Goal: Task Accomplishment & Management: Complete application form

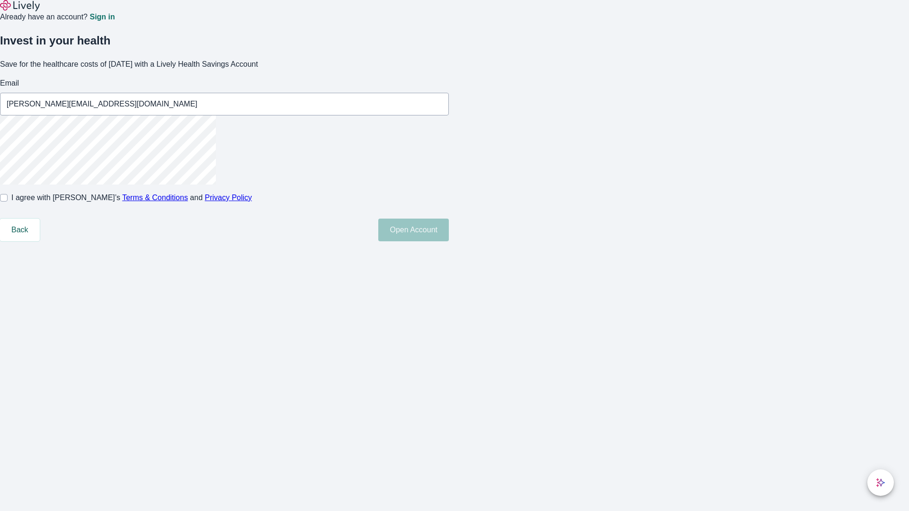
click at [8, 202] on input "I agree with Lively’s Terms & Conditions and Privacy Policy" at bounding box center [4, 198] width 8 height 8
checkbox input "true"
click at [449, 241] on button "Open Account" at bounding box center [413, 230] width 71 height 23
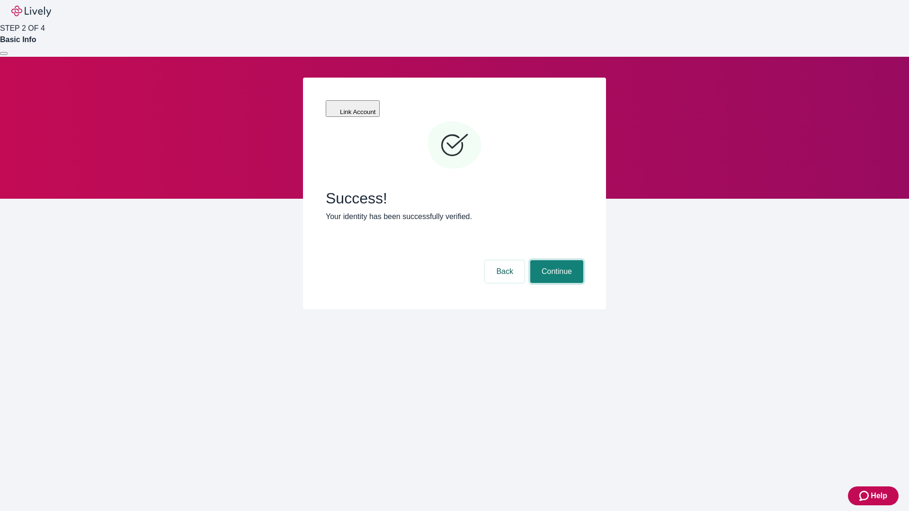
click at [555, 260] on button "Continue" at bounding box center [556, 271] width 53 height 23
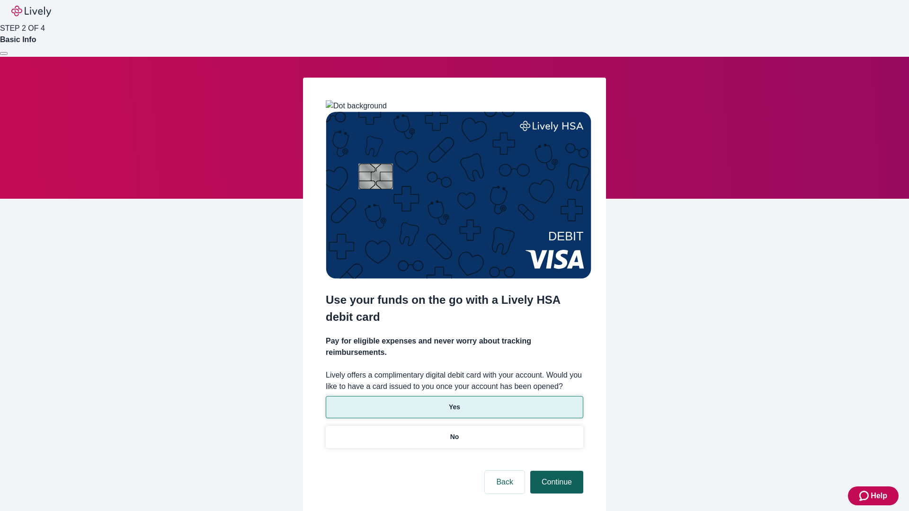
click at [454, 432] on p "No" at bounding box center [454, 437] width 9 height 10
click at [555, 471] on button "Continue" at bounding box center [556, 482] width 53 height 23
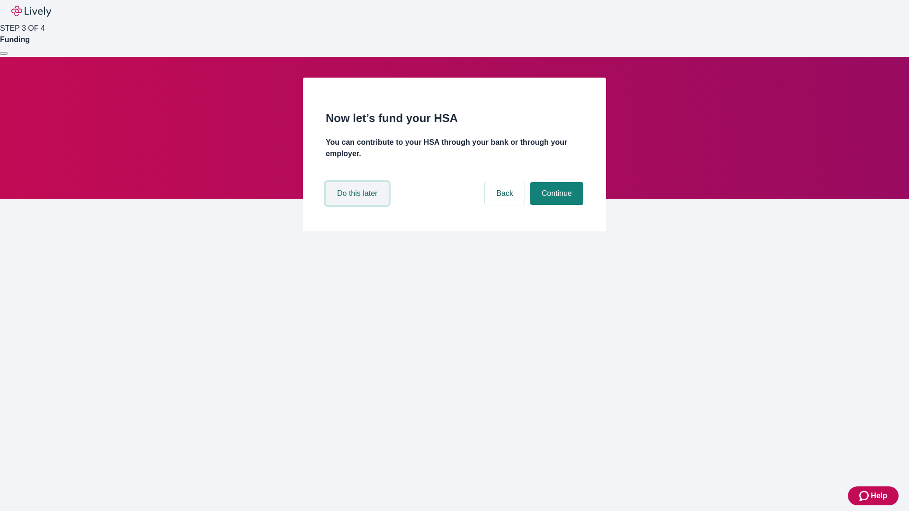
click at [358, 205] on button "Do this later" at bounding box center [357, 193] width 63 height 23
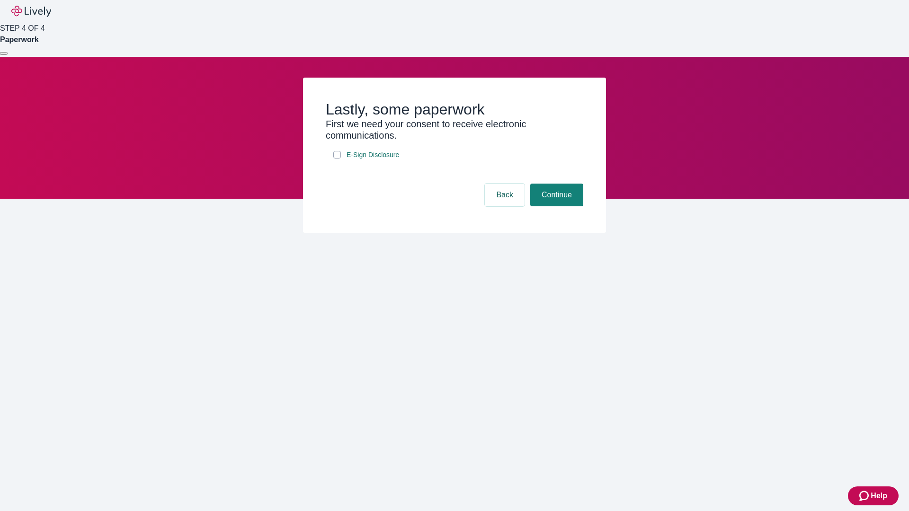
click at [337, 159] on input "E-Sign Disclosure" at bounding box center [337, 155] width 8 height 8
checkbox input "true"
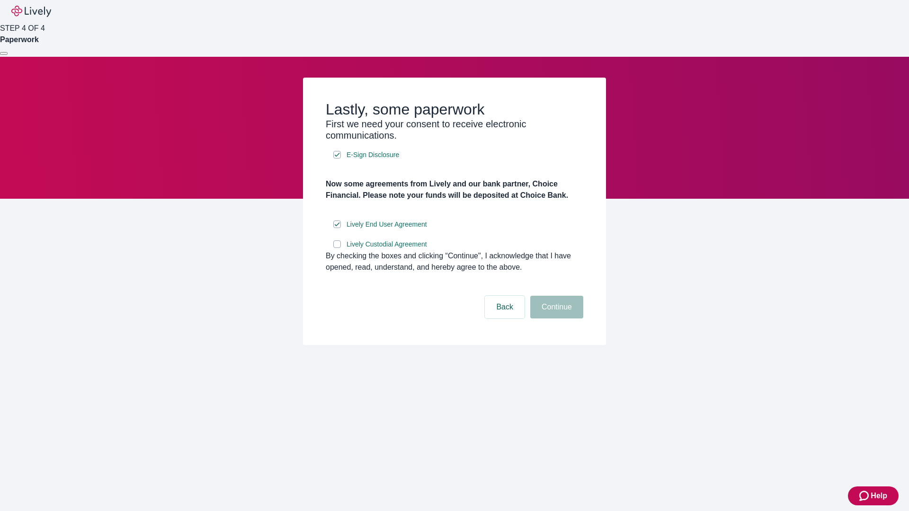
click at [337, 248] on input "Lively Custodial Agreement" at bounding box center [337, 244] width 8 height 8
checkbox input "true"
click at [555, 319] on button "Continue" at bounding box center [556, 307] width 53 height 23
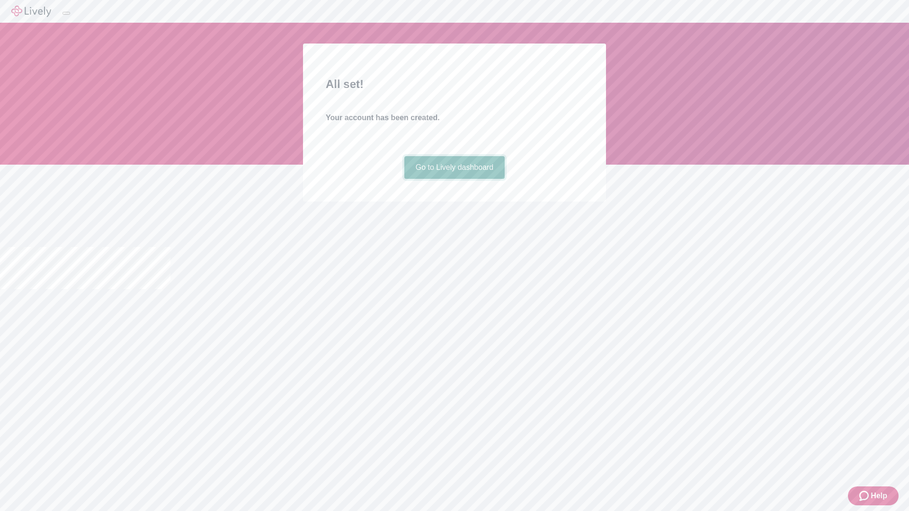
click at [454, 179] on link "Go to Lively dashboard" at bounding box center [454, 167] width 101 height 23
